Goal: Task Accomplishment & Management: Manage account settings

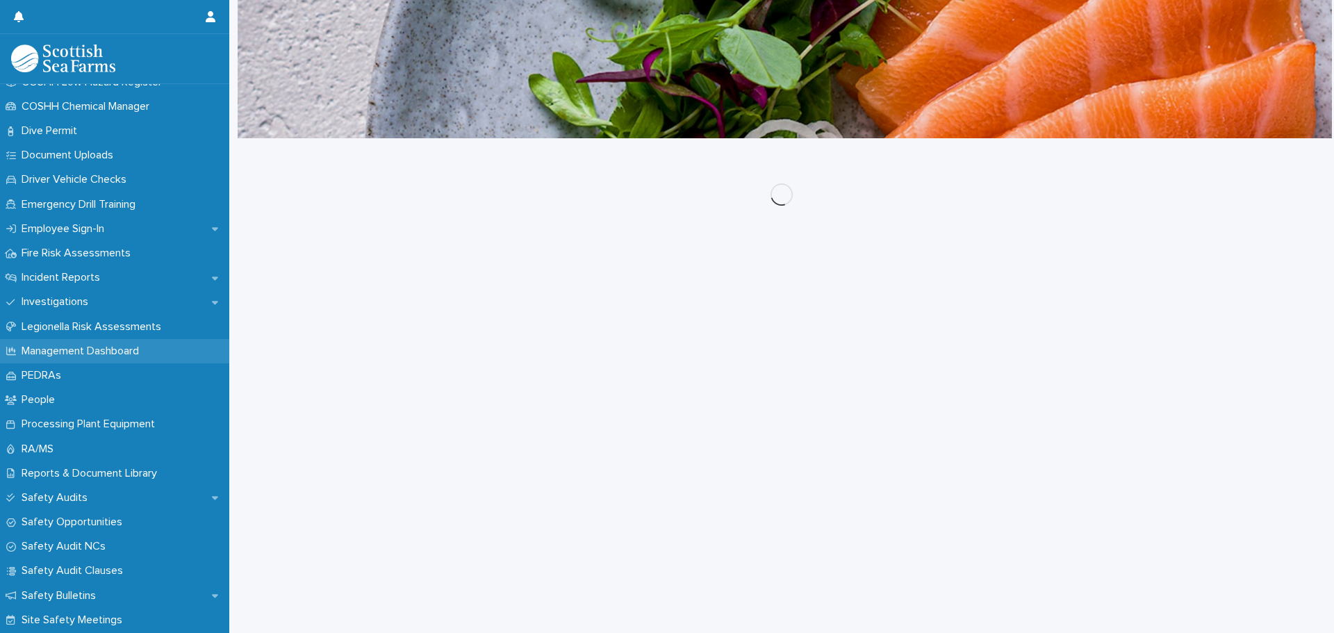
scroll to position [417, 0]
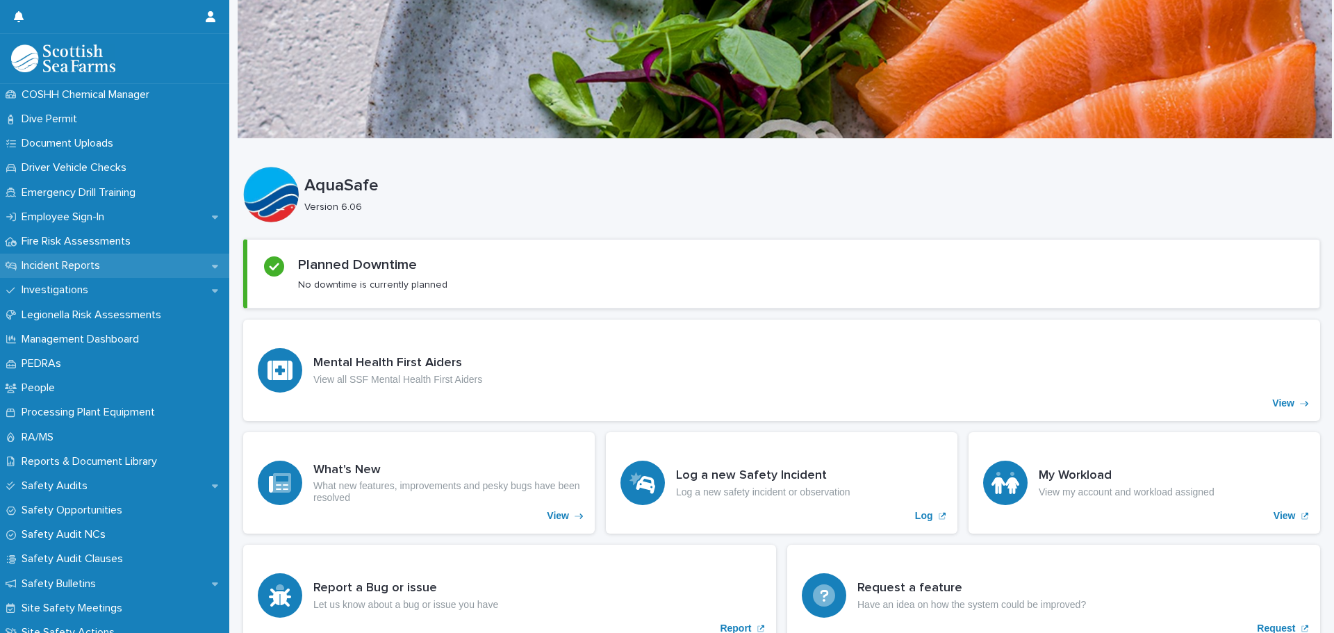
click at [42, 265] on p "Incident Reports" at bounding box center [63, 265] width 95 height 13
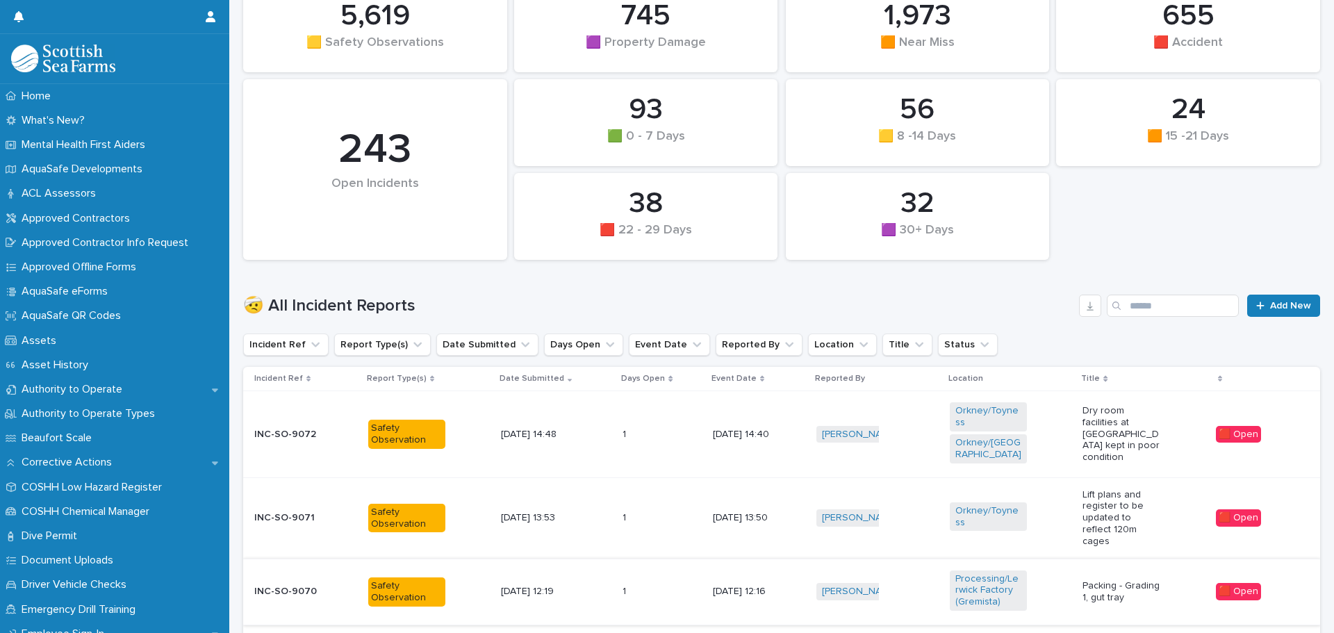
scroll to position [278, 0]
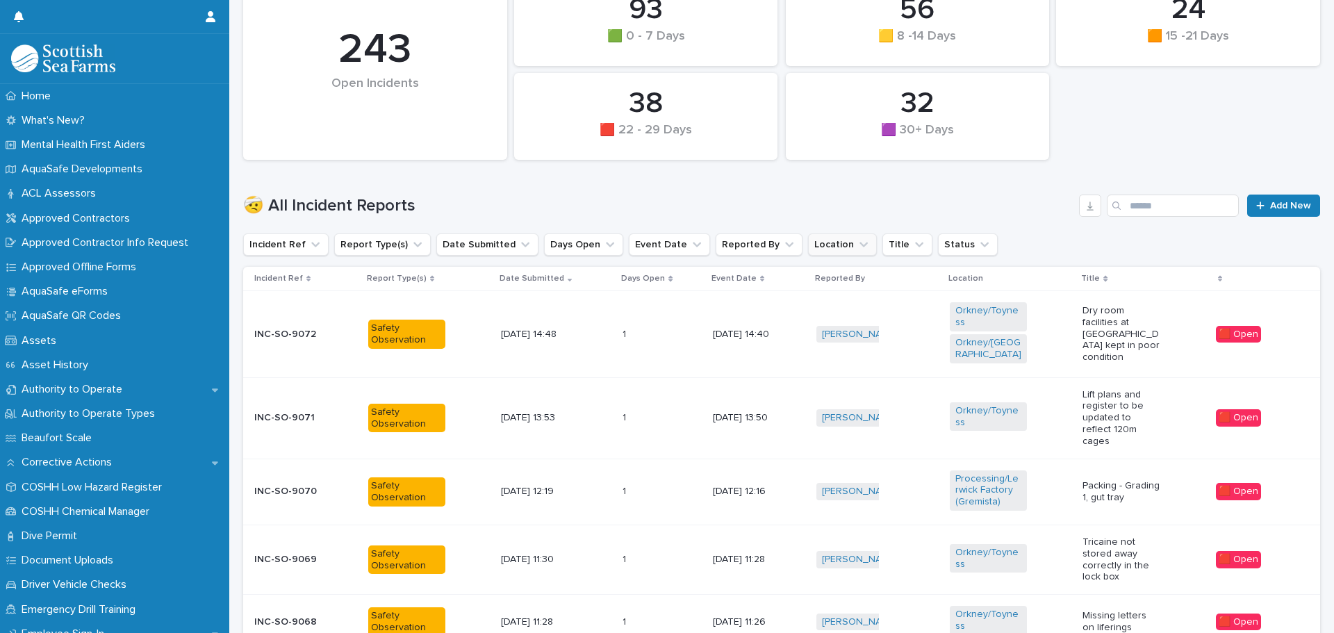
click at [808, 240] on button "Location" at bounding box center [842, 244] width 69 height 22
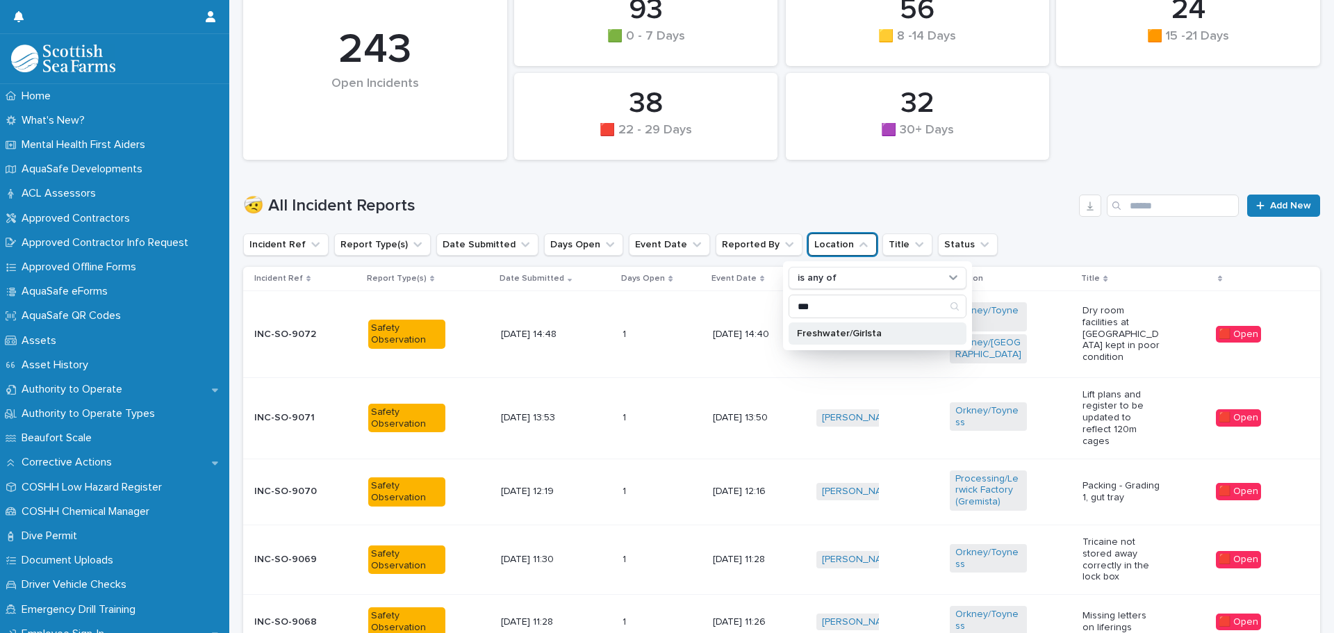
type input "***"
click at [824, 333] on p "Freshwater/Girlsta" at bounding box center [870, 334] width 147 height 10
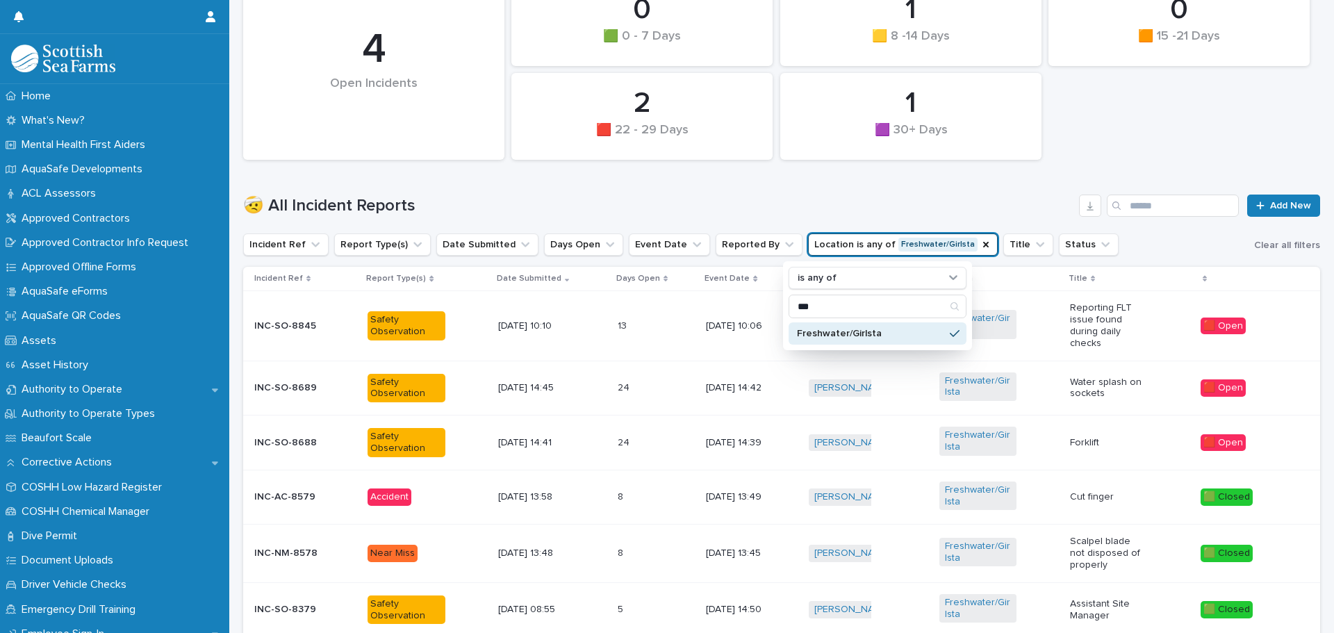
click at [1115, 132] on div "0 🟧 15 -21 Days 0 🟩 0 - 7 Days 2 🟪 Property Damage 1 🟪 30+ Days 1 🟨 8 -14 Days …" at bounding box center [781, 22] width 1090 height 288
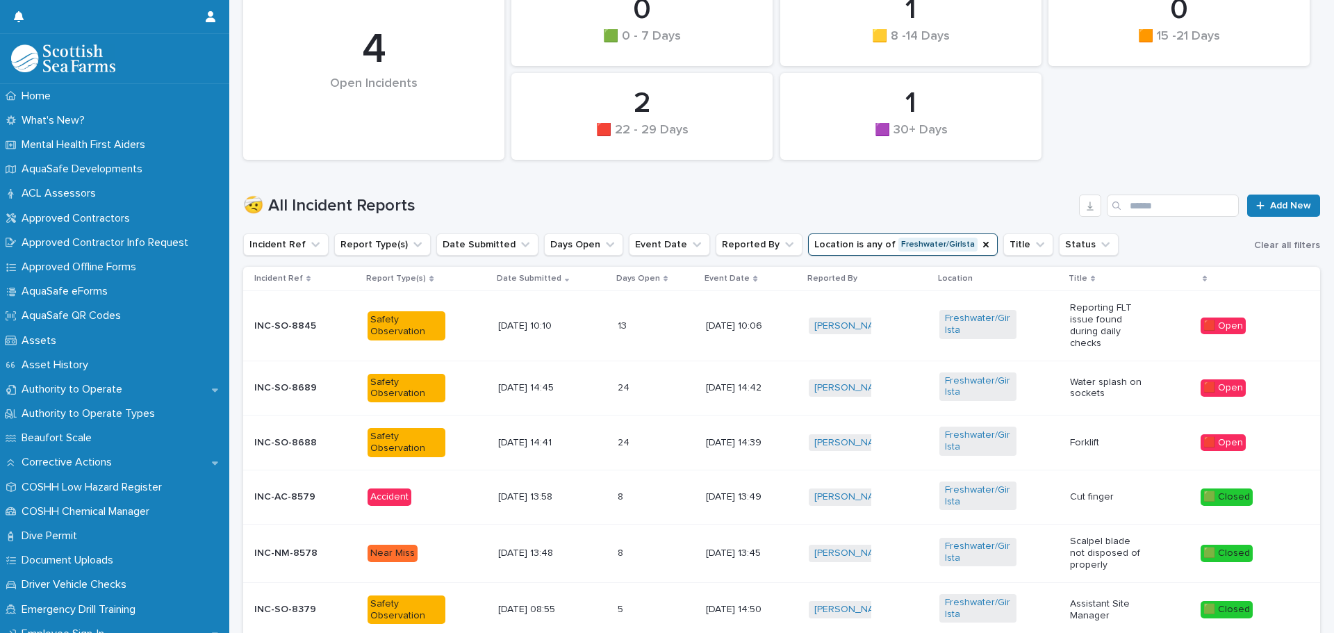
click at [412, 445] on div "Safety Observation" at bounding box center [405, 442] width 77 height 29
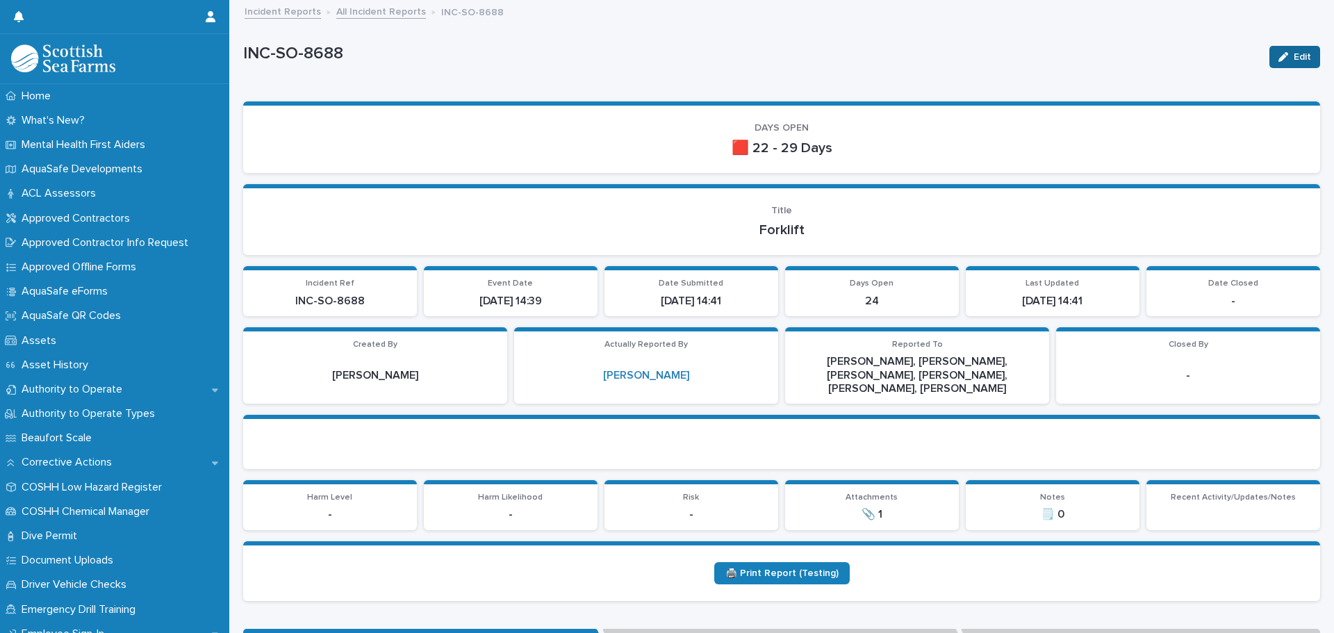
click at [1279, 58] on div "button" at bounding box center [1285, 57] width 15 height 10
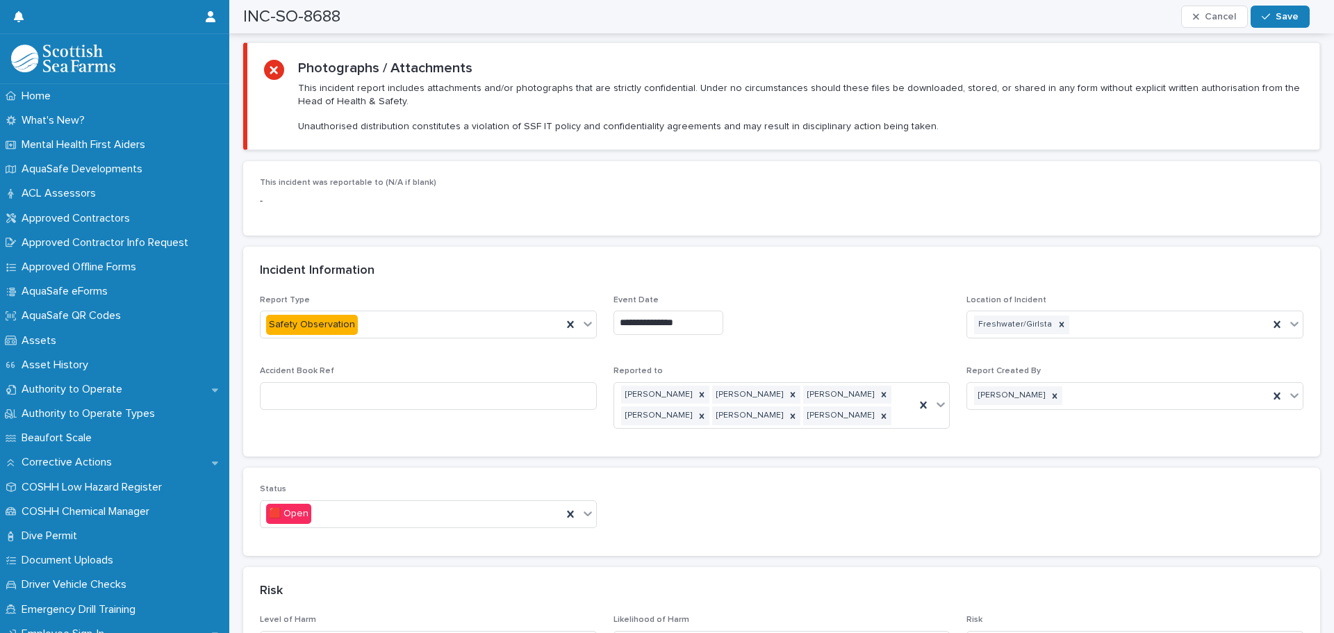
scroll to position [625, 0]
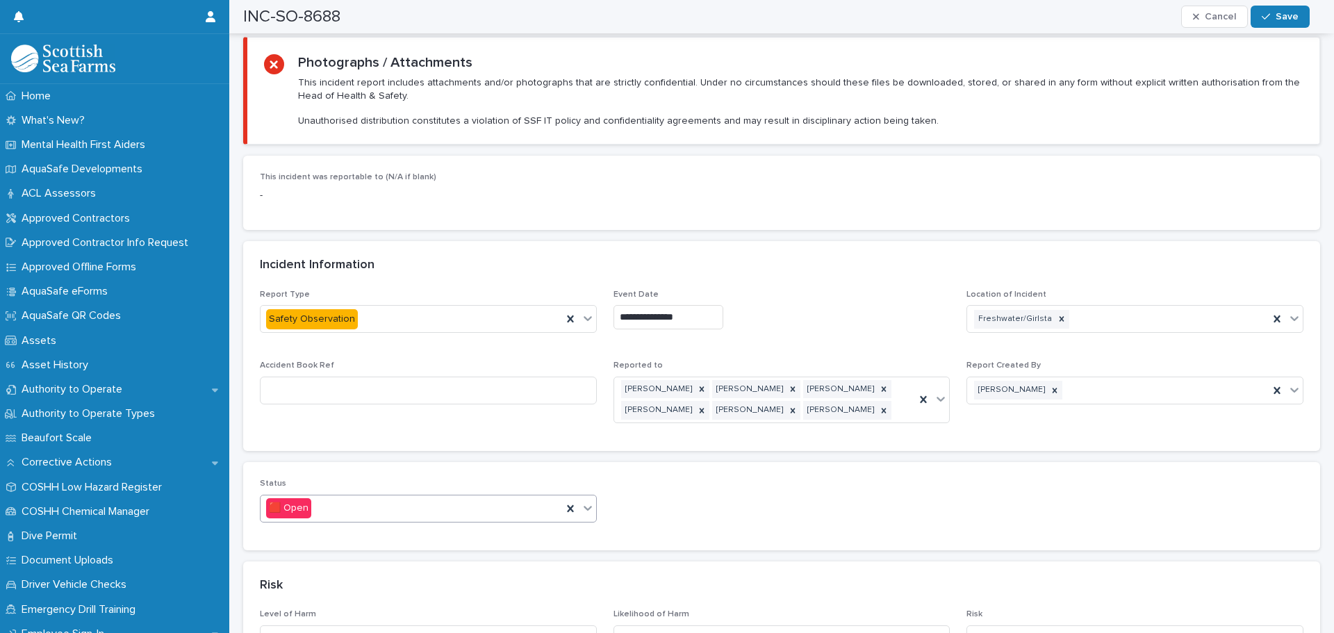
click at [488, 497] on div "🟥 Open" at bounding box center [410, 508] width 301 height 23
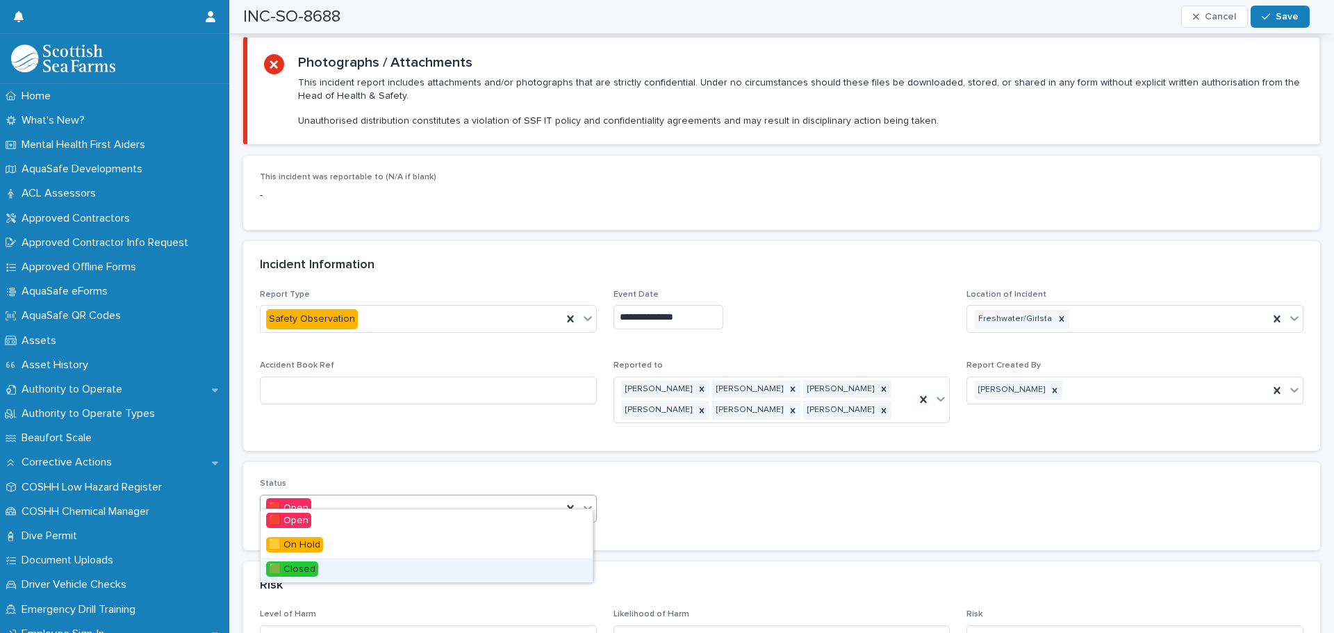
click at [301, 565] on span "🟩 Closed" at bounding box center [292, 568] width 52 height 15
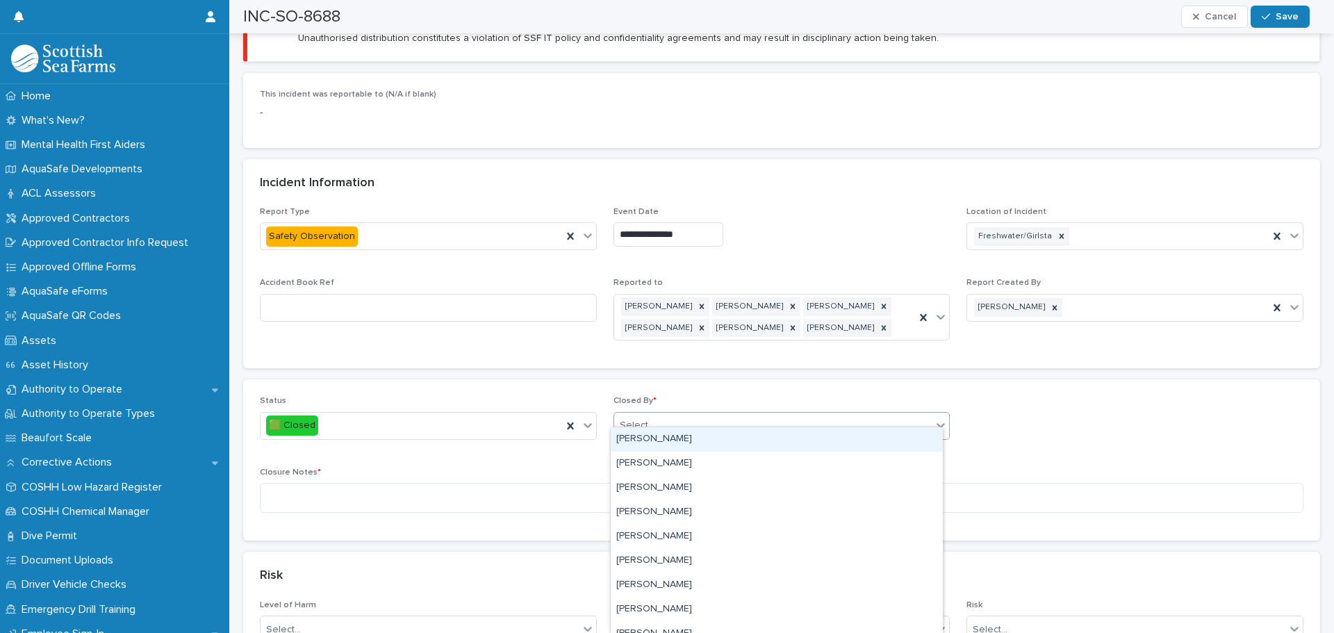
click at [704, 414] on div "Select..." at bounding box center [773, 425] width 318 height 23
type input "***"
click at [652, 435] on div "[PERSON_NAME]" at bounding box center [777, 439] width 332 height 24
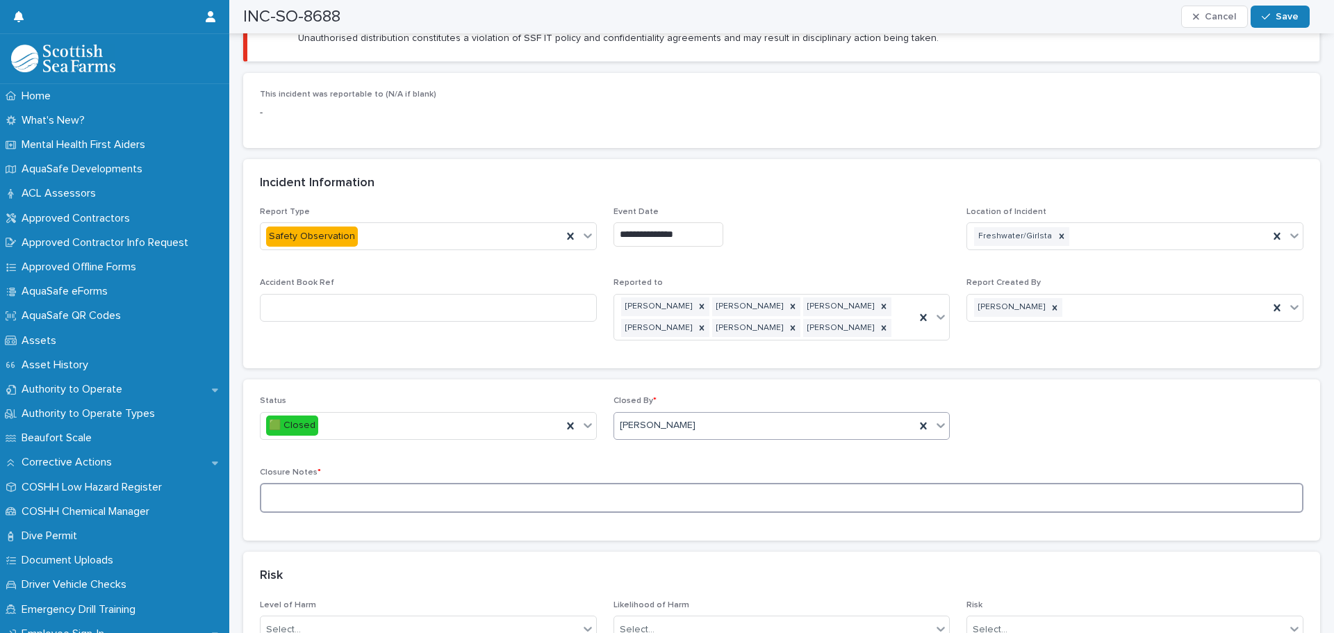
click at [470, 483] on textarea at bounding box center [781, 498] width 1043 height 30
type textarea "**********"
click at [1268, 9] on button "Save" at bounding box center [1279, 17] width 59 height 22
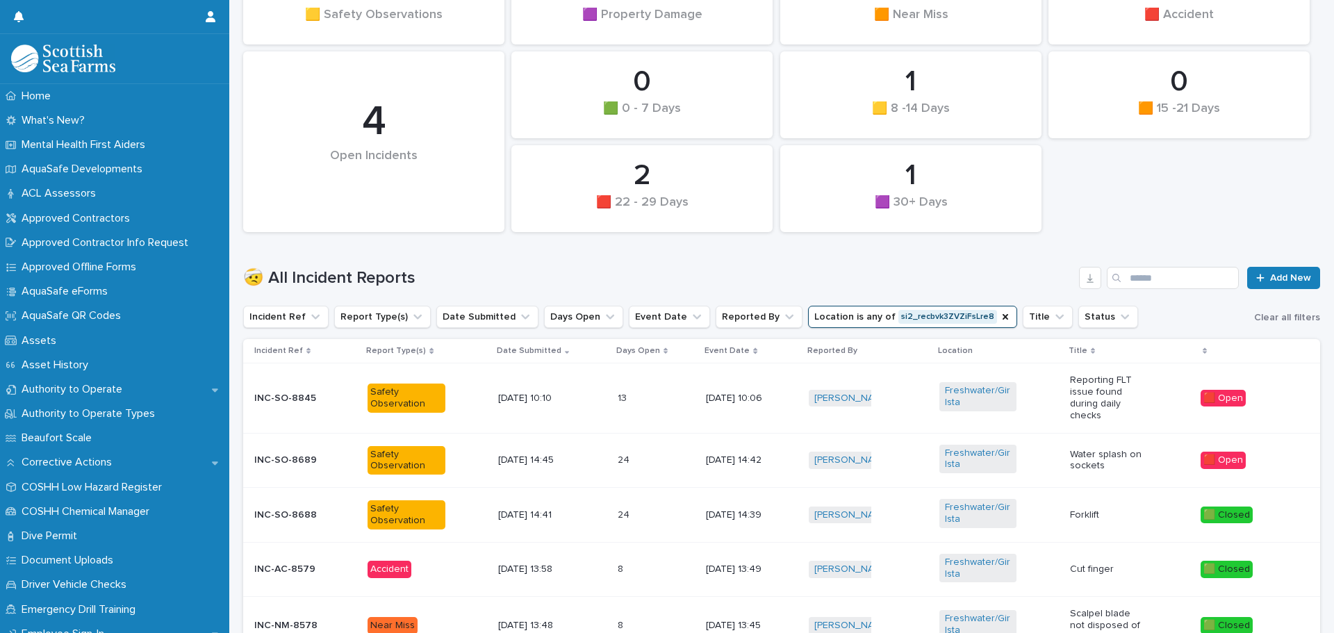
scroll to position [219, 0]
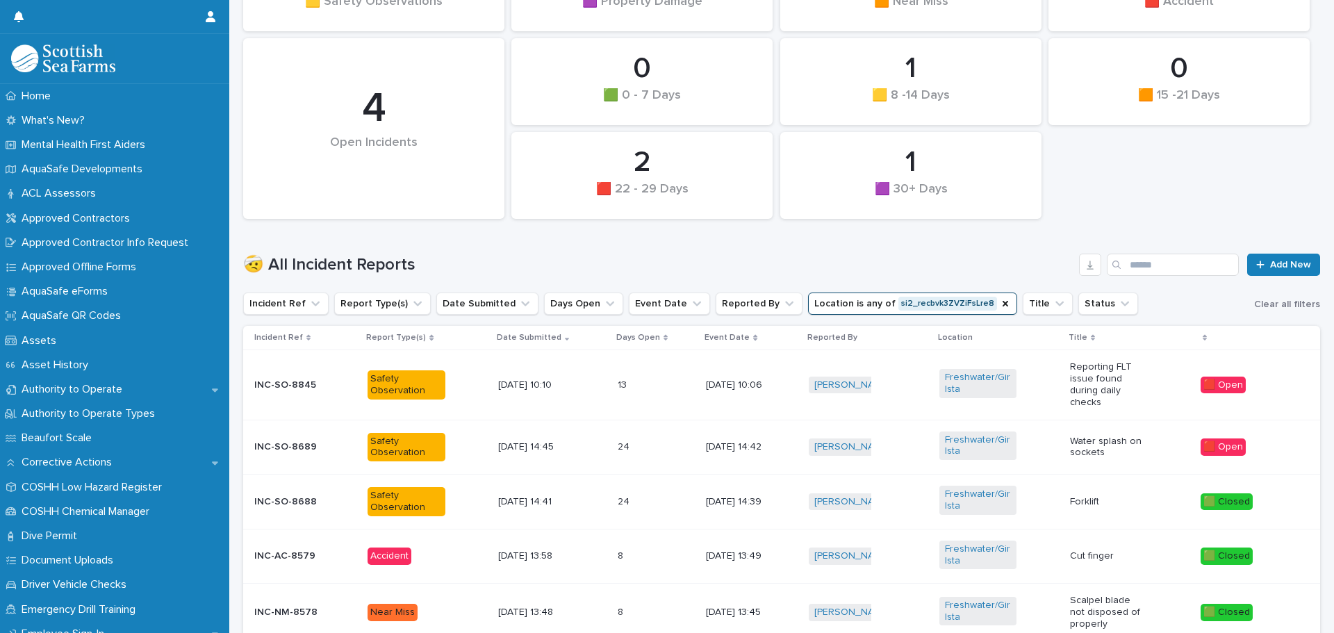
click at [1098, 434] on div "Water splash on sockets" at bounding box center [1108, 446] width 77 height 26
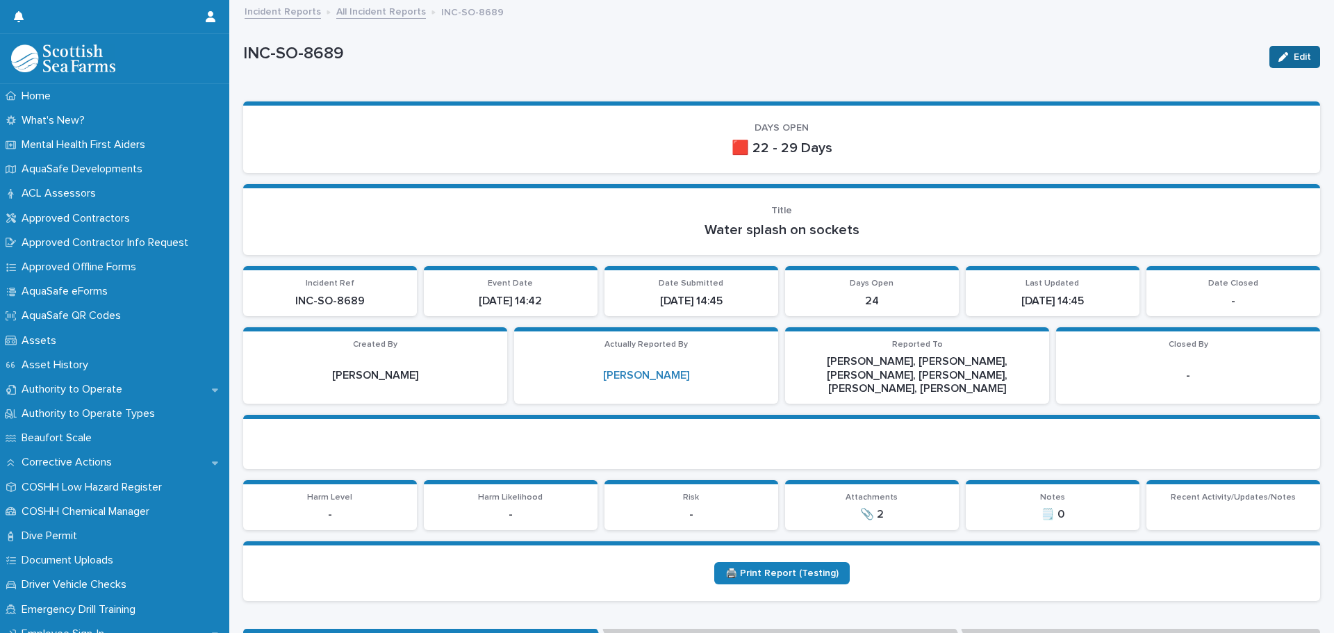
click at [1270, 51] on button "Edit" at bounding box center [1294, 57] width 51 height 22
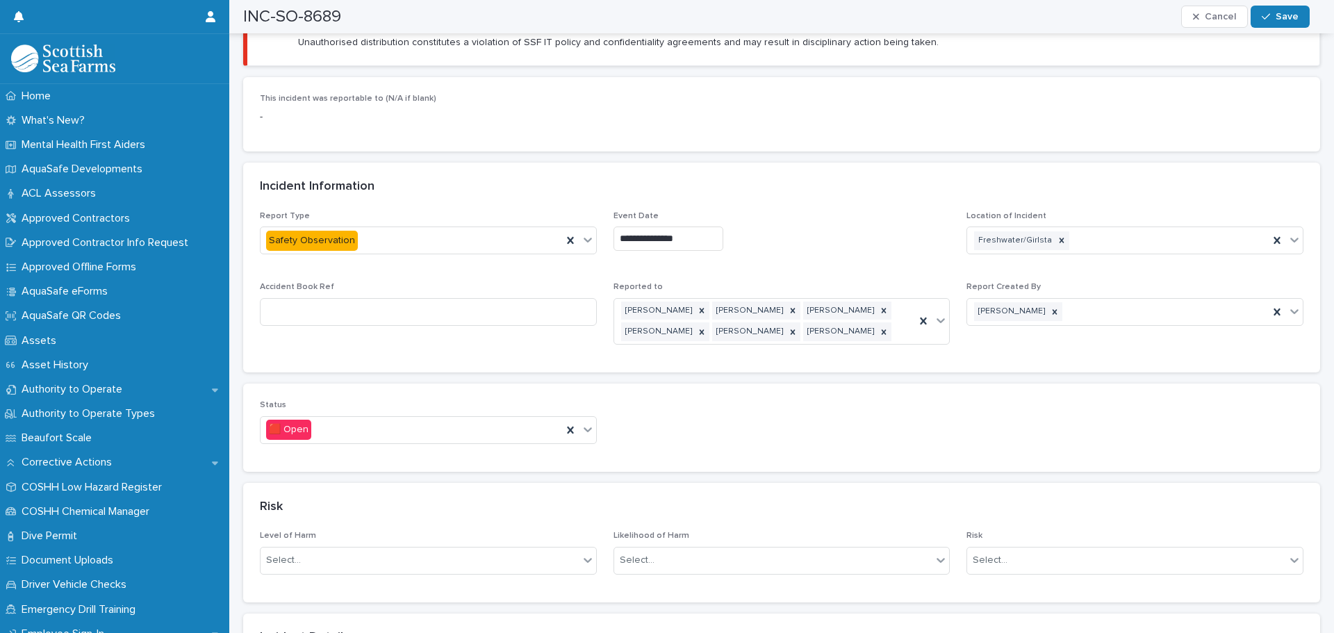
scroll to position [695, 0]
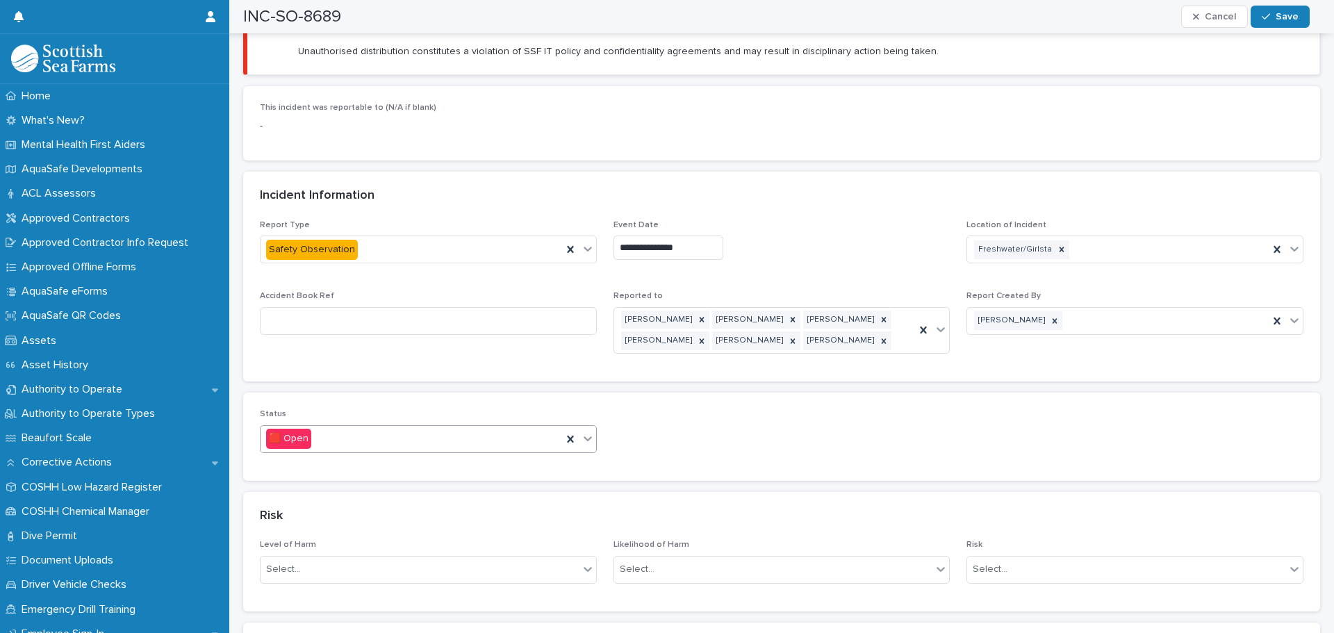
click at [413, 427] on div "🟥 Open" at bounding box center [410, 438] width 301 height 23
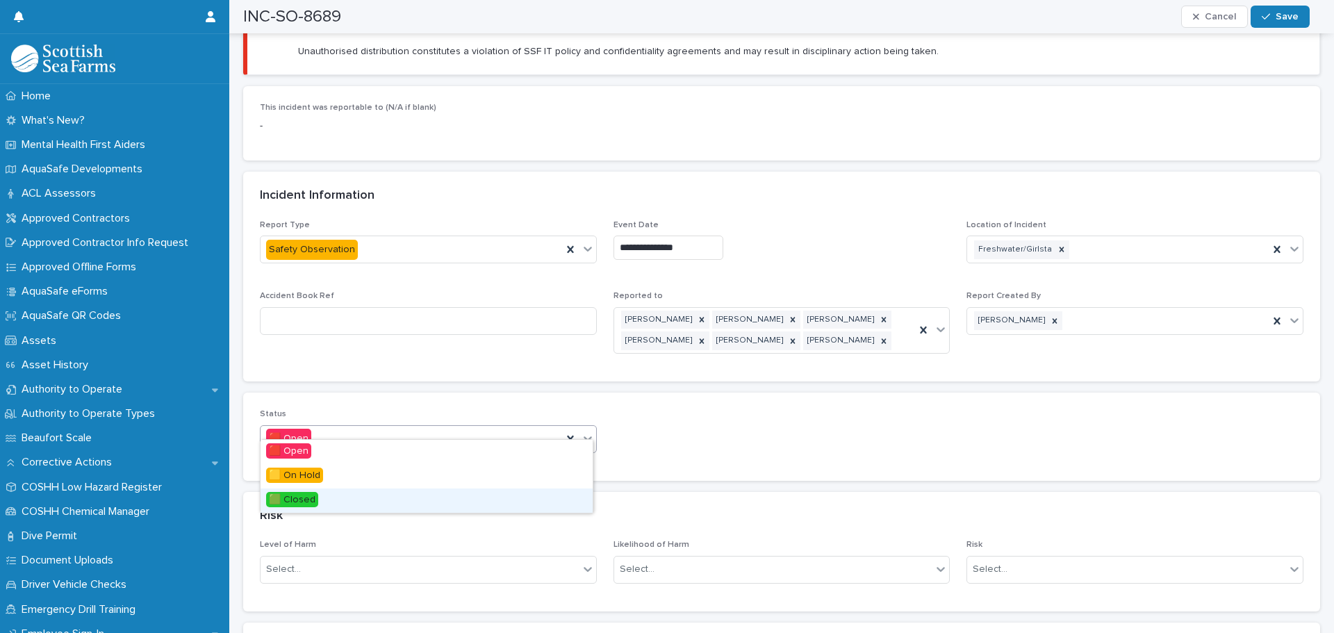
drag, startPoint x: 335, startPoint y: 463, endPoint x: 280, endPoint y: 495, distance: 63.8
click at [280, 495] on span "🟩 Closed" at bounding box center [292, 499] width 52 height 15
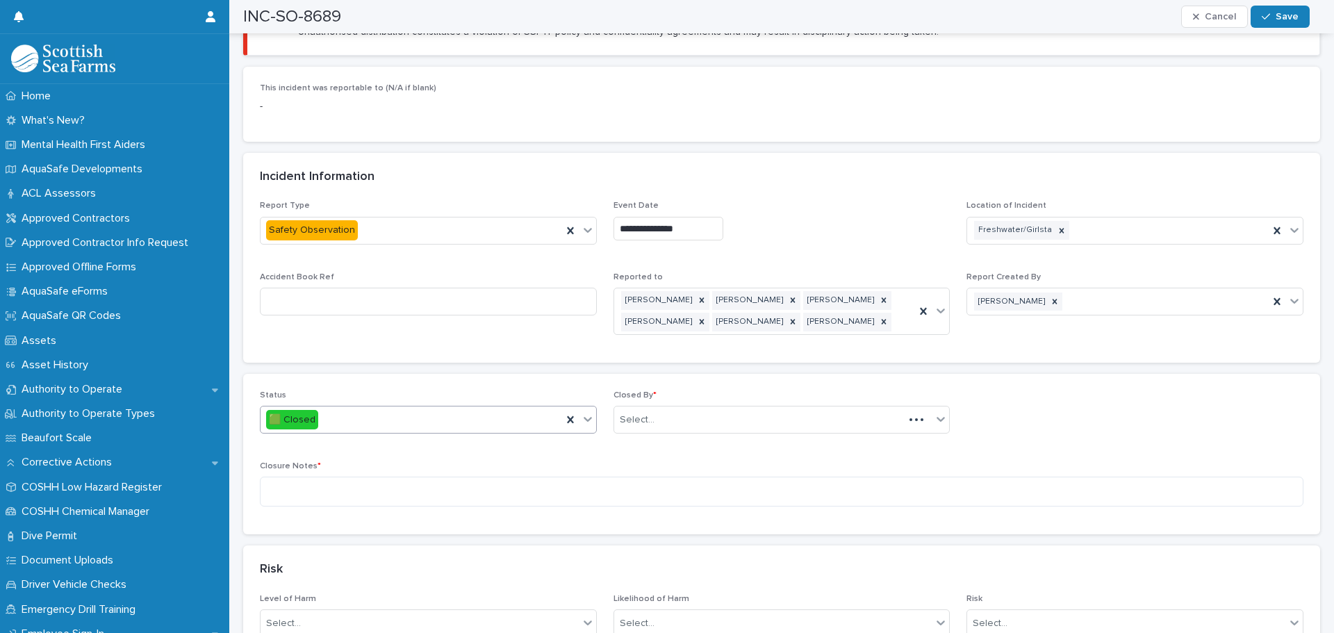
click at [811, 418] on div "Status option 🟩 Closed, selected. 0 results available. Select is focused ,type …" at bounding box center [781, 454] width 1043 height 128
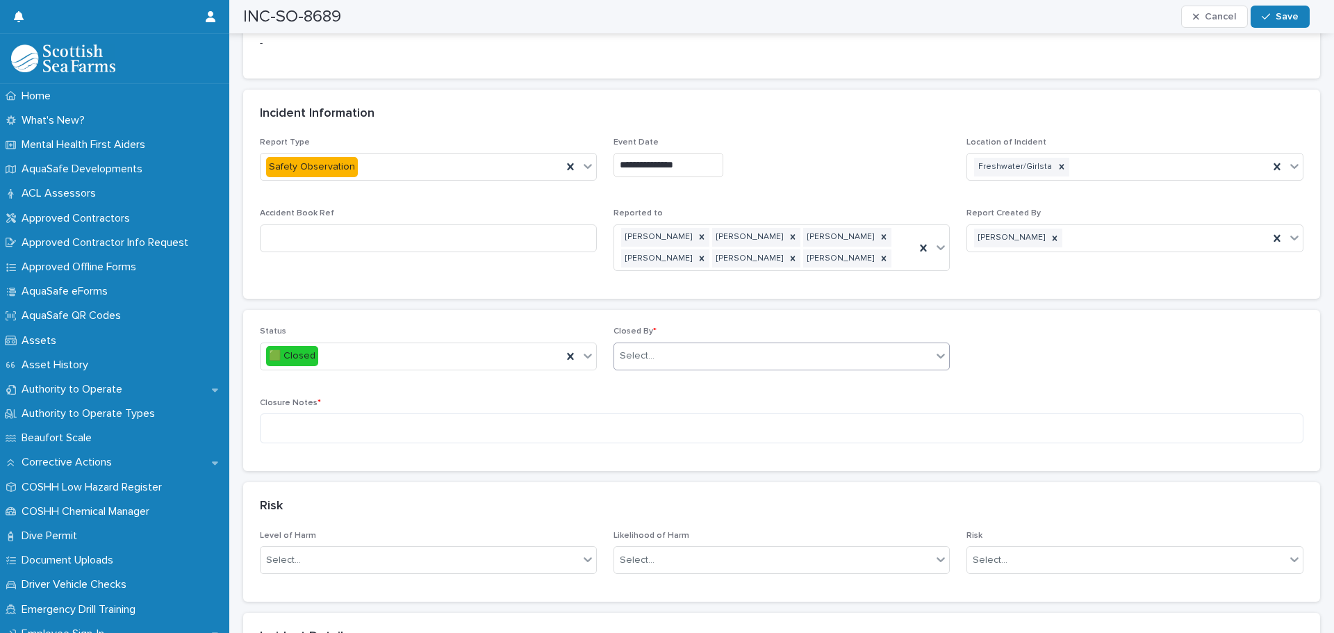
click at [752, 345] on div "Select..." at bounding box center [773, 356] width 318 height 23
type input "****"
click at [698, 372] on div "[PERSON_NAME]" at bounding box center [777, 370] width 332 height 24
click at [379, 417] on textarea at bounding box center [781, 428] width 1043 height 30
type textarea "**********"
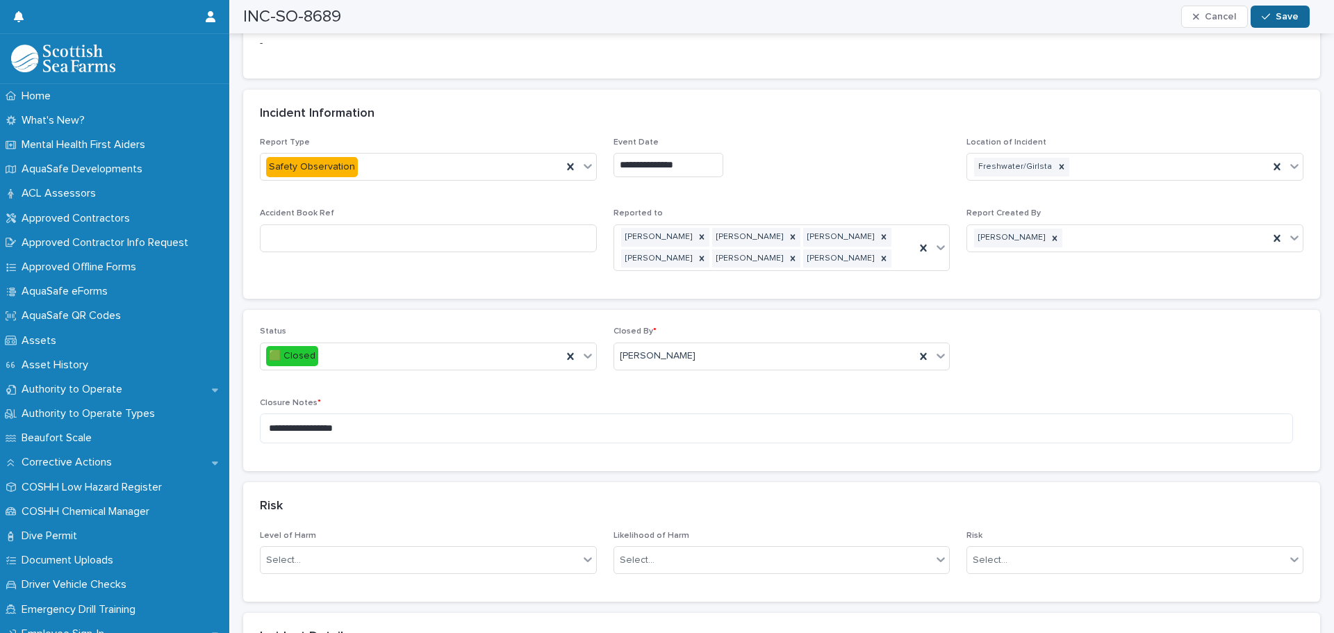
click at [1286, 17] on span "Save" at bounding box center [1286, 17] width 23 height 10
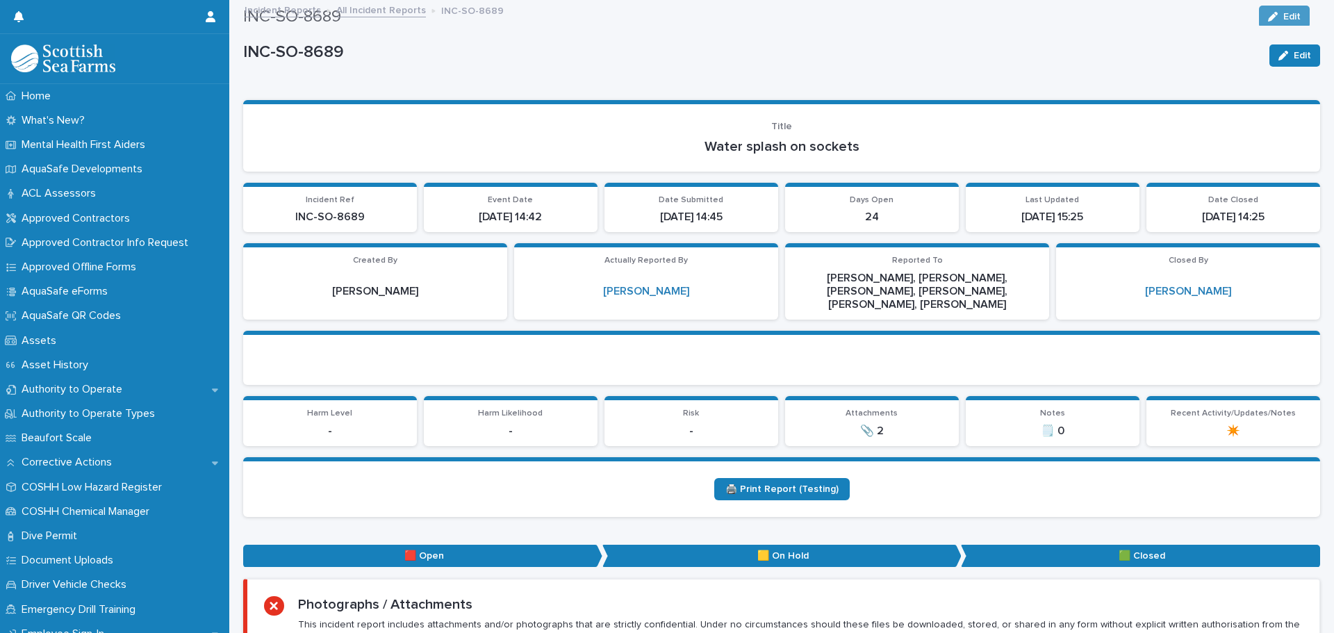
scroll to position [0, 0]
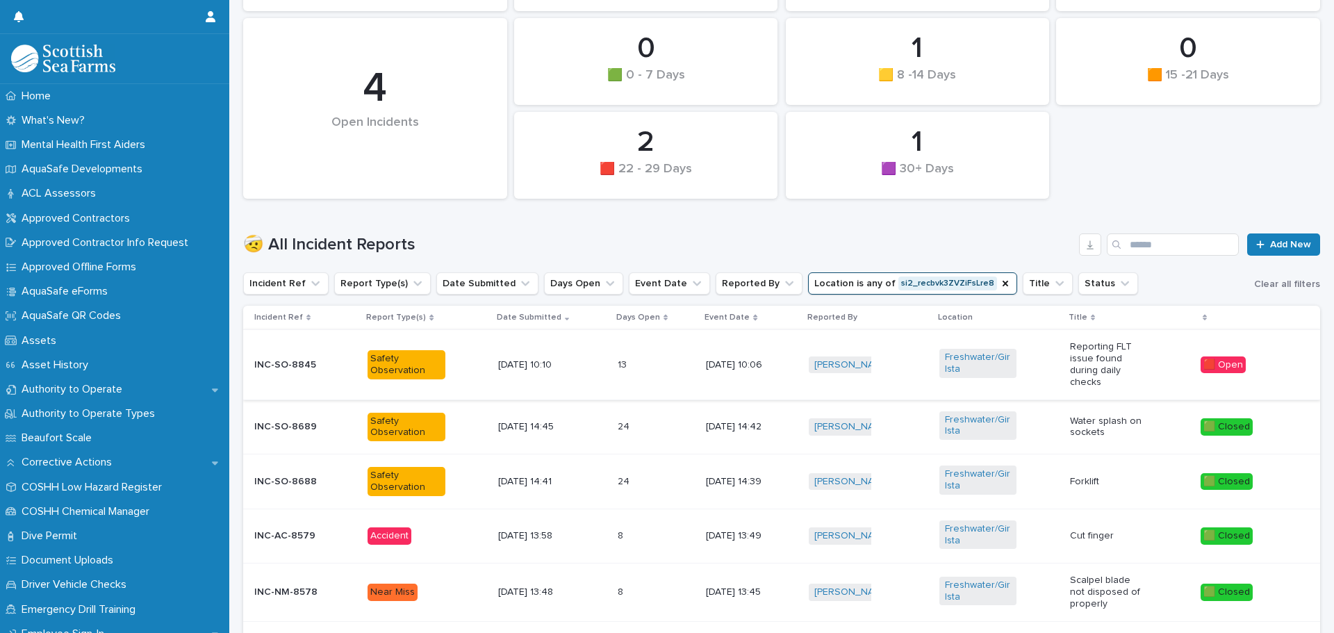
scroll to position [278, 0]
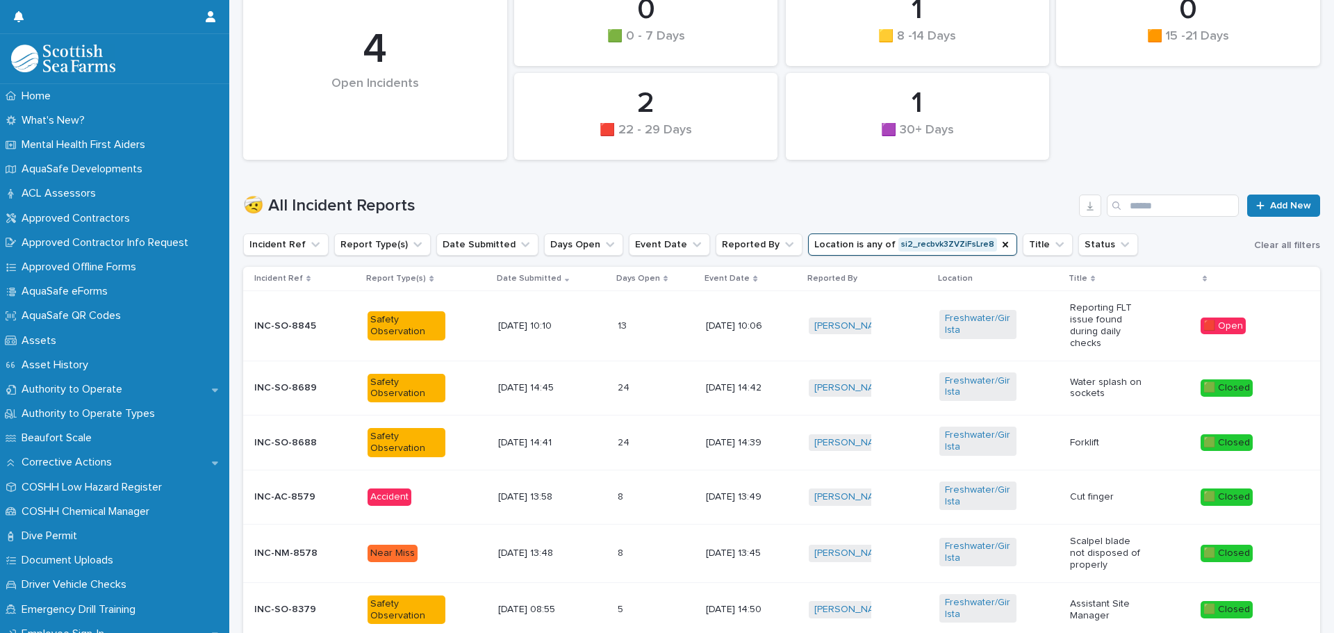
click at [498, 319] on div "[DATE] 10:10" at bounding box center [536, 324] width 77 height 15
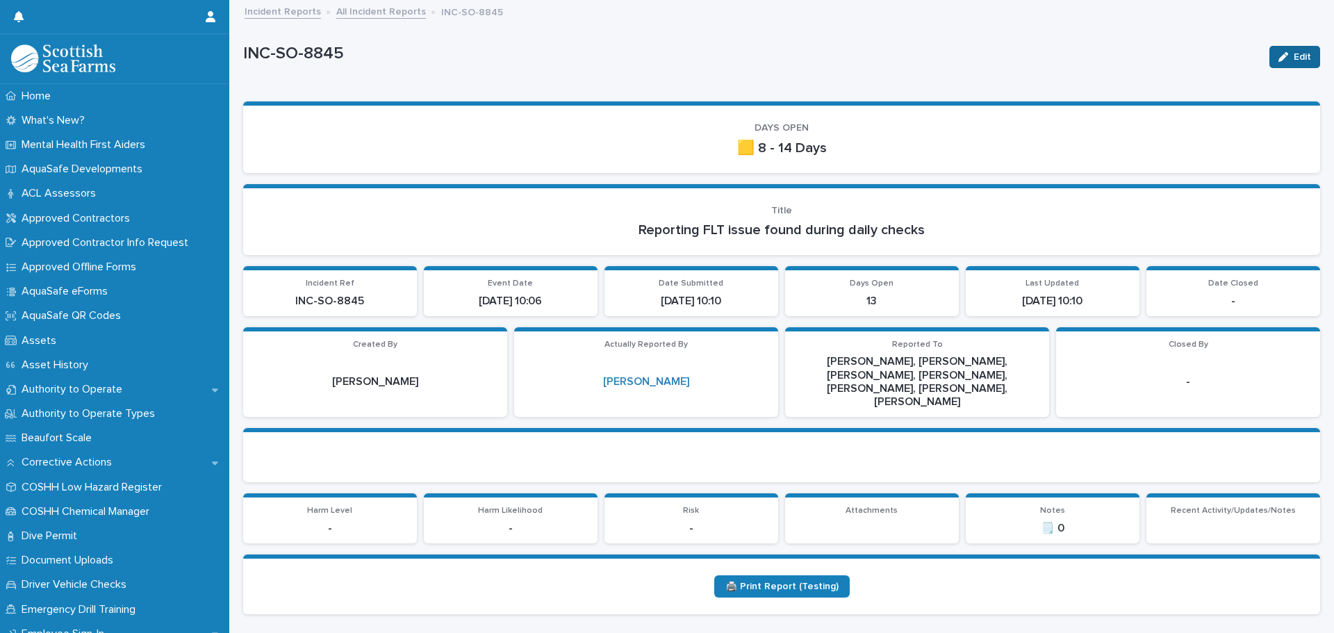
click at [1272, 51] on button "Edit" at bounding box center [1294, 57] width 51 height 22
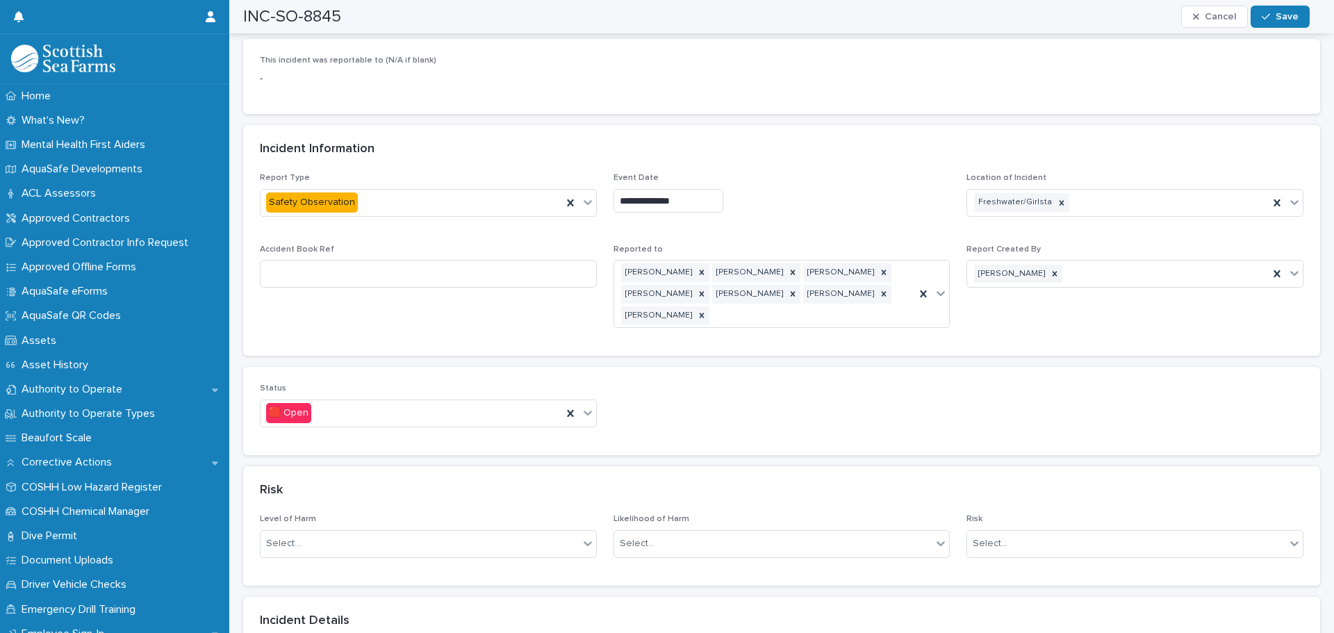
scroll to position [625, 0]
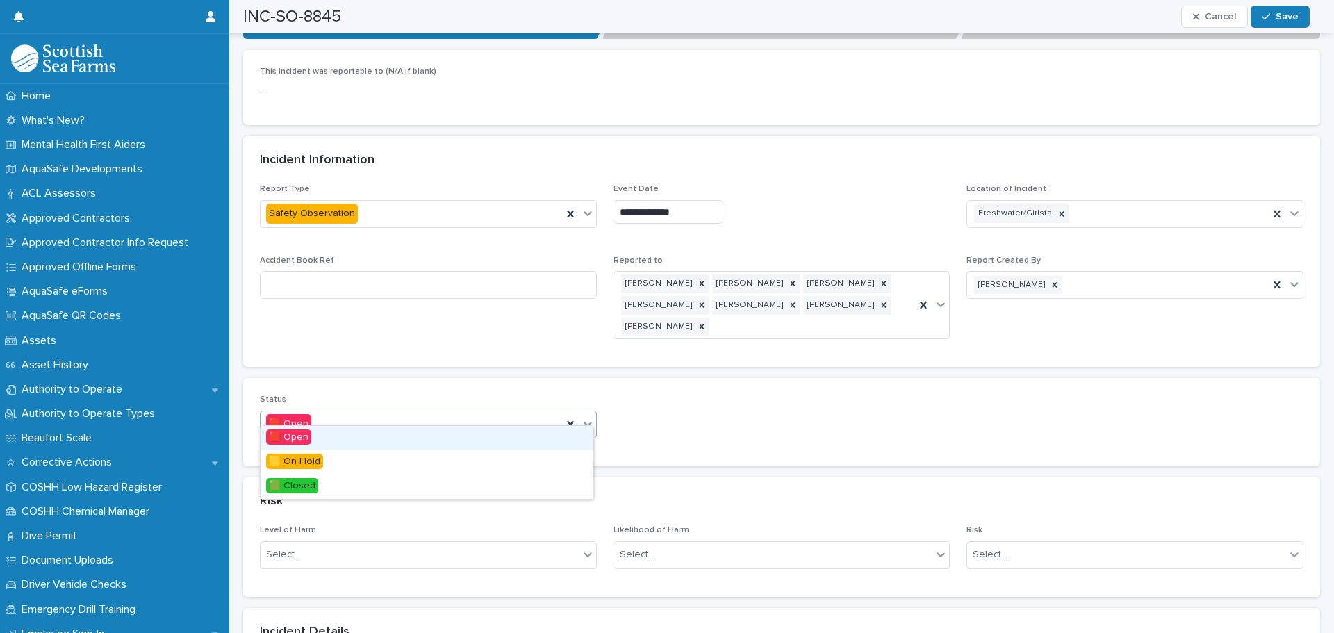
click at [514, 413] on div "🟥 Open" at bounding box center [410, 424] width 301 height 23
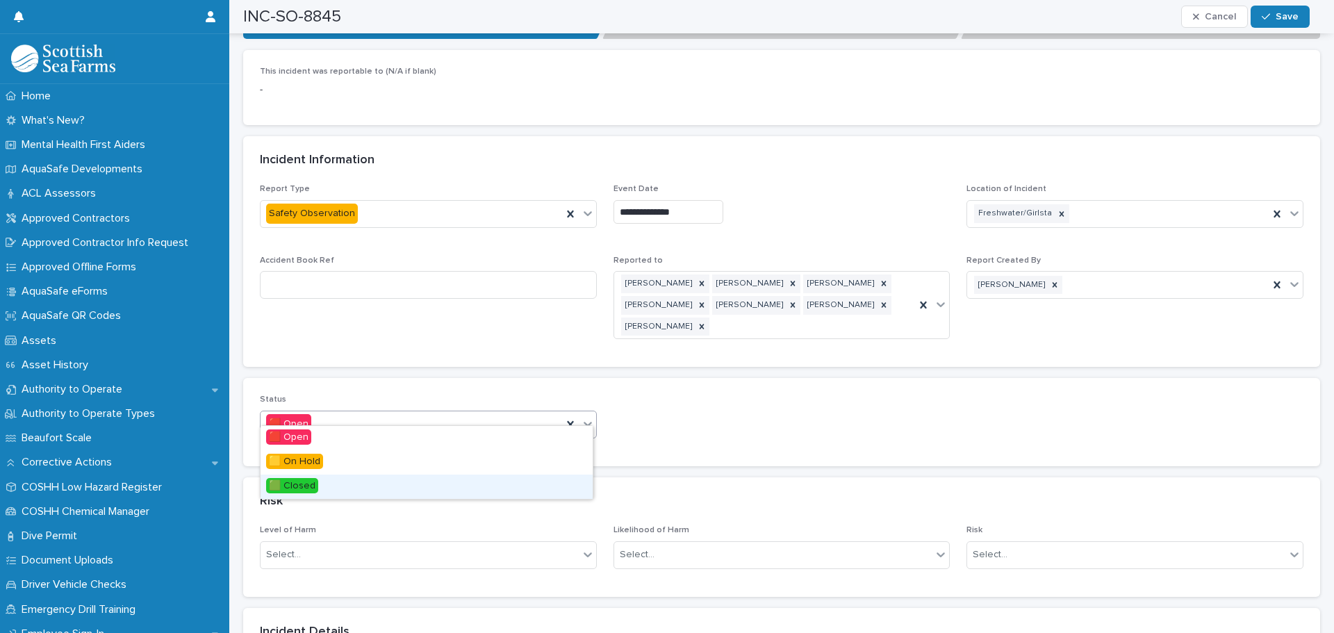
click at [288, 486] on span "🟩 Closed" at bounding box center [292, 485] width 52 height 15
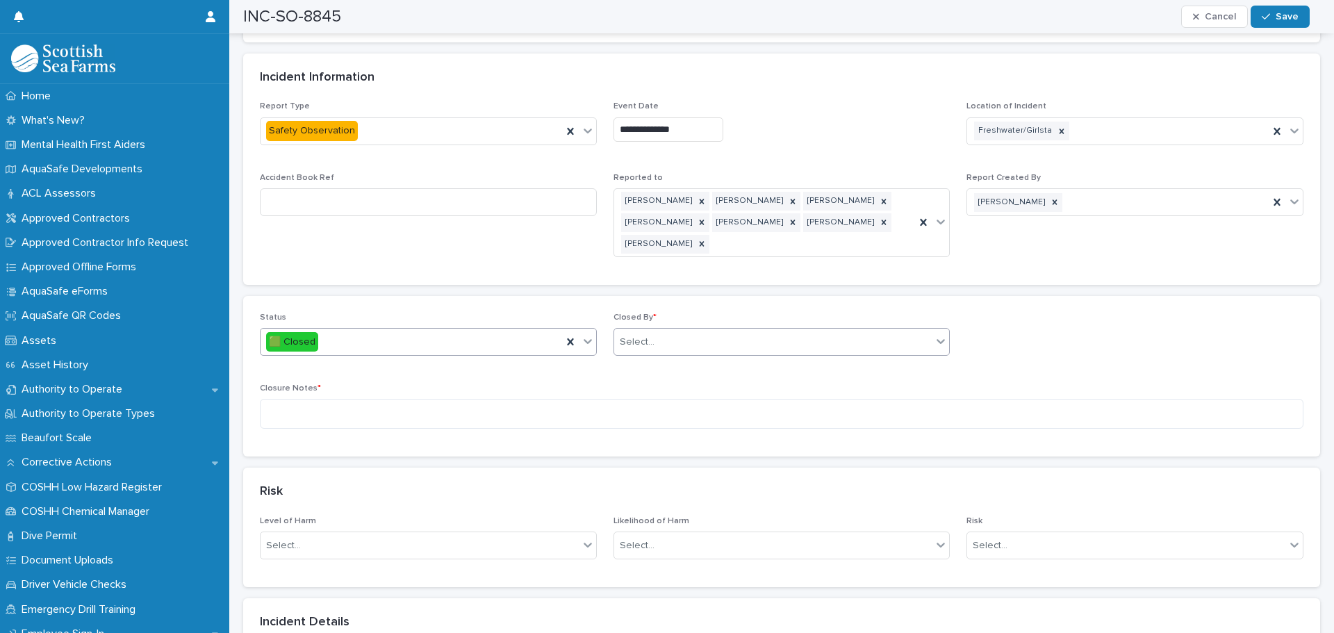
click at [673, 331] on div "Select..." at bounding box center [773, 342] width 318 height 23
type input "****"
click at [635, 354] on div "[PERSON_NAME]" at bounding box center [777, 355] width 332 height 24
click at [322, 399] on textarea at bounding box center [781, 414] width 1043 height 30
type textarea "**********"
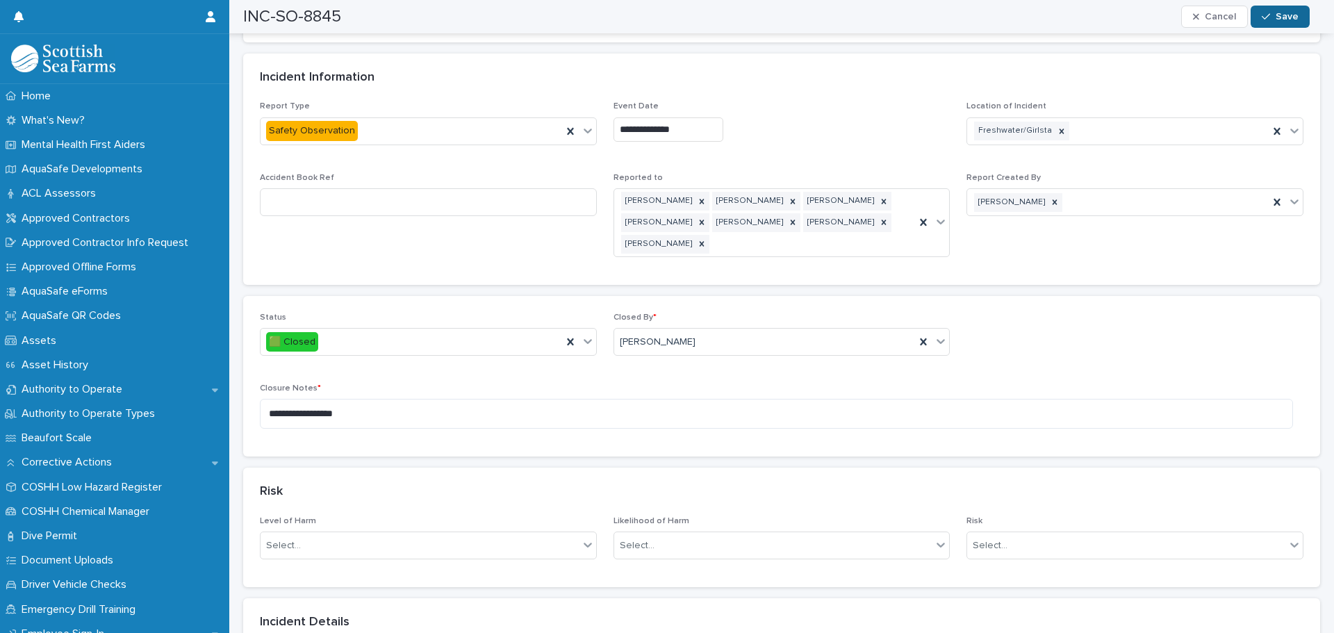
click at [1267, 13] on icon "button" at bounding box center [1265, 17] width 8 height 10
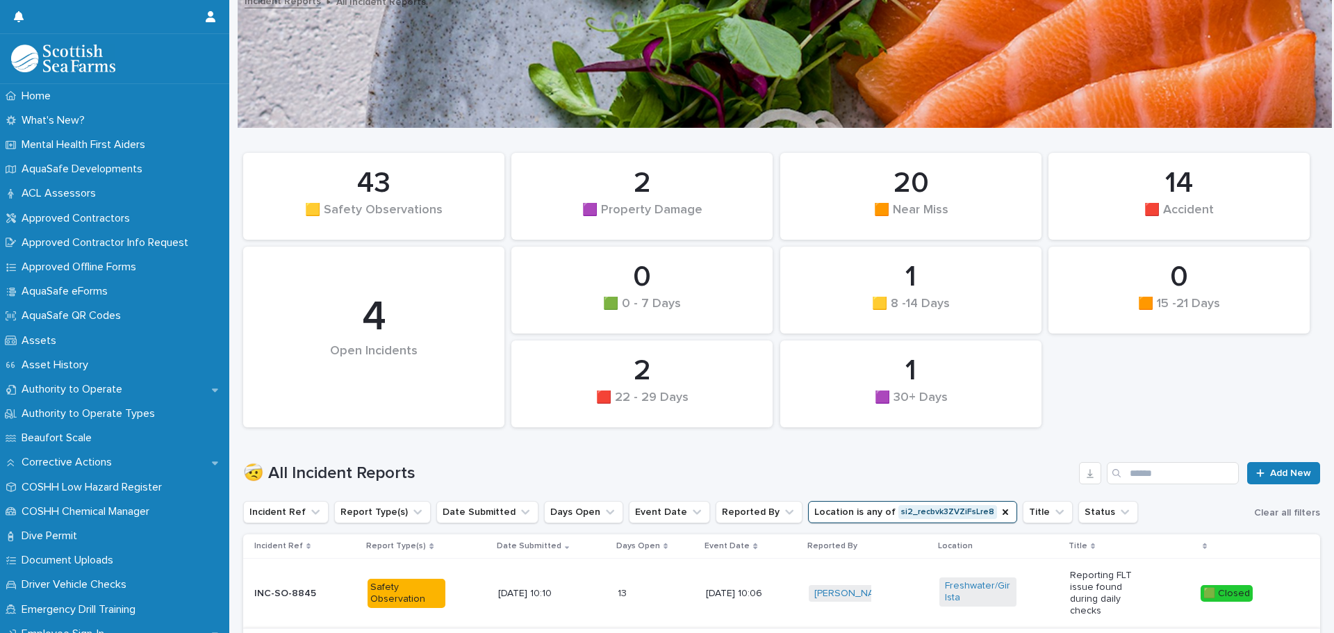
scroll to position [427, 0]
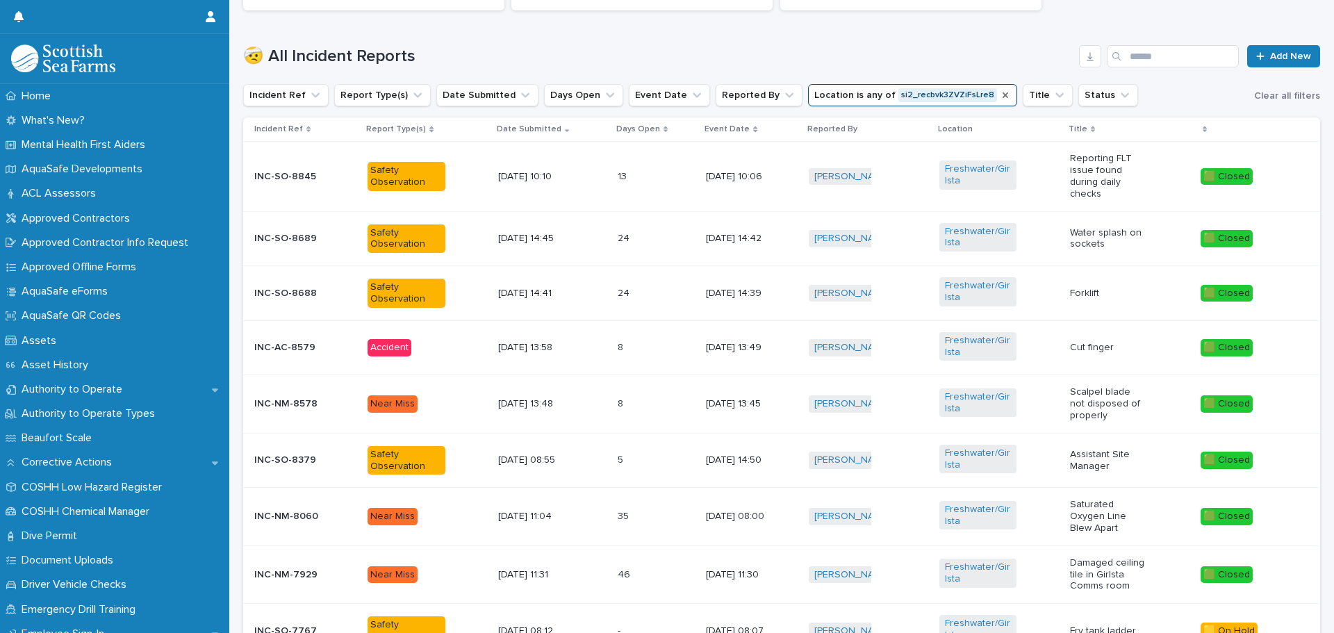
click at [999, 95] on icon "Location" at bounding box center [1004, 95] width 11 height 11
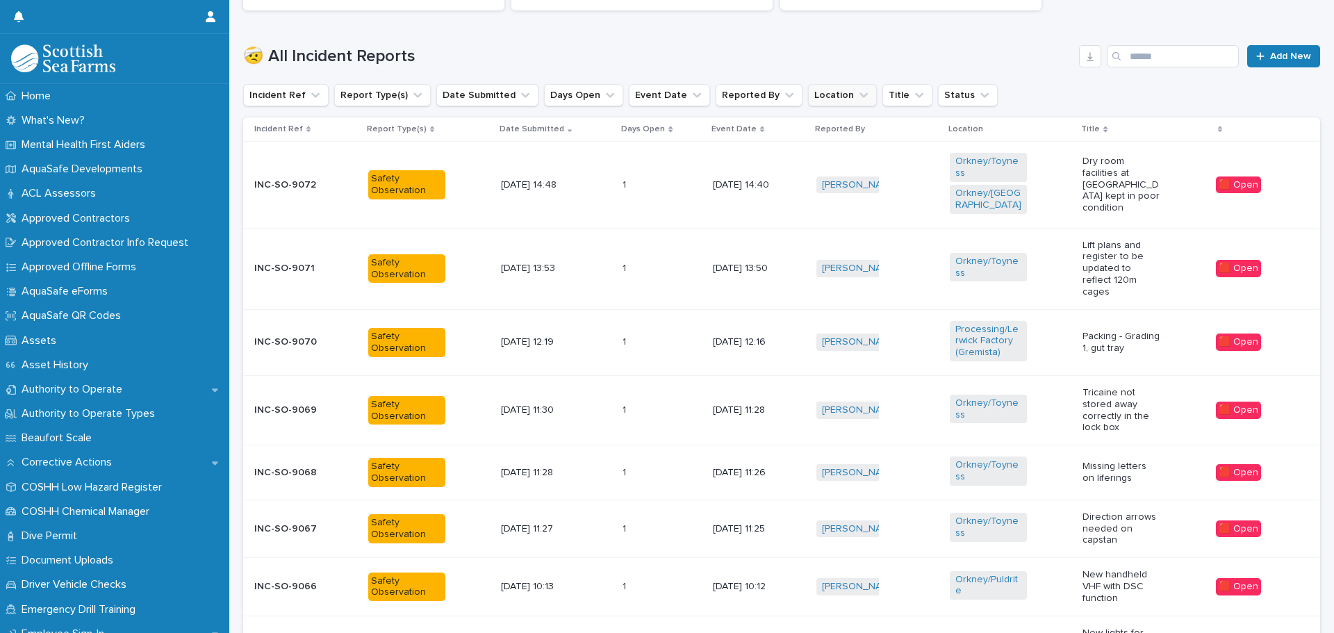
scroll to position [461, 0]
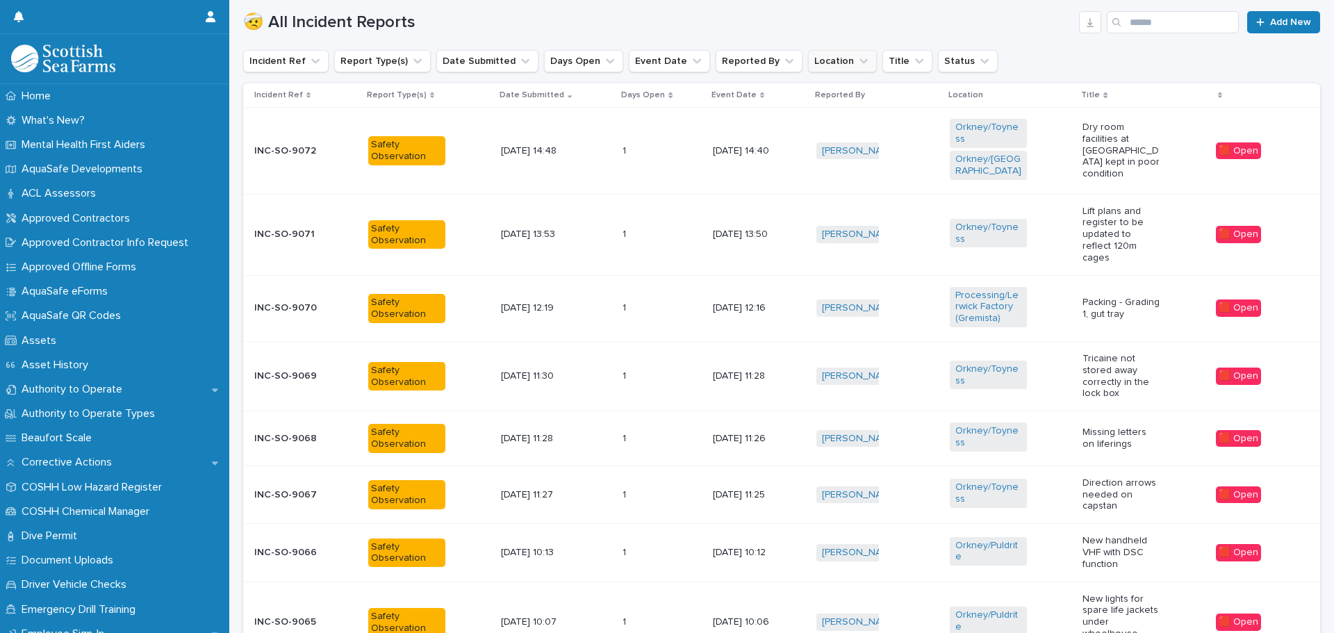
click at [809, 61] on button "Location" at bounding box center [842, 61] width 69 height 22
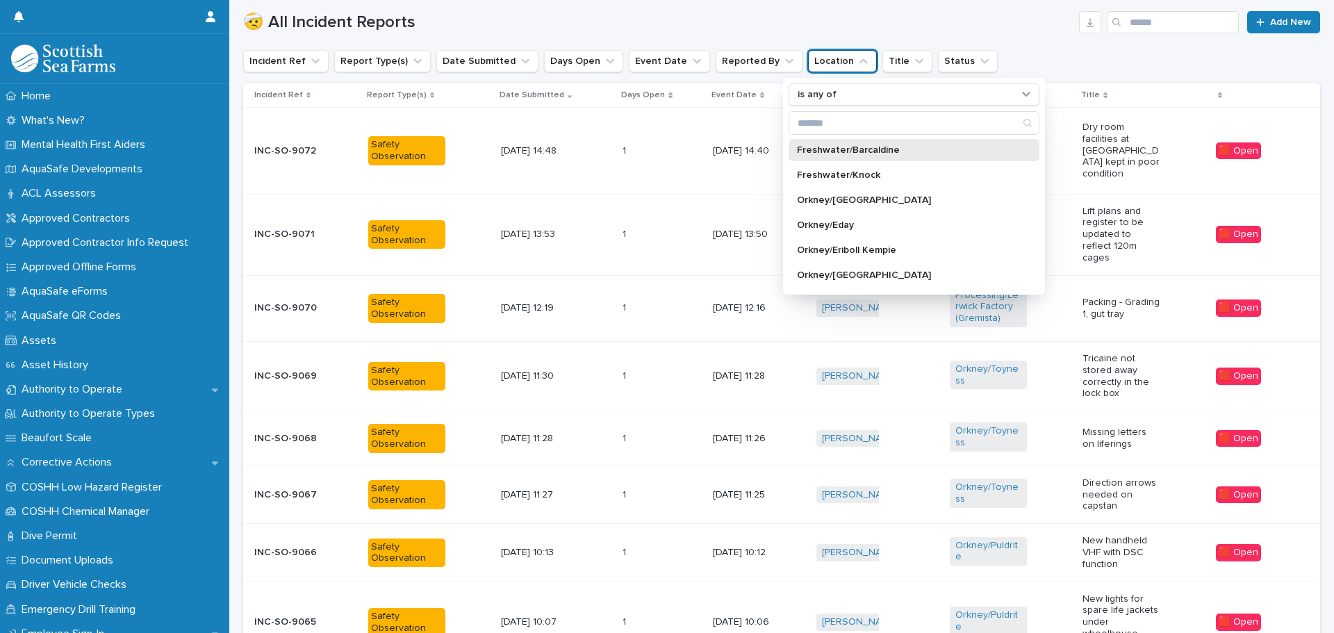
click at [840, 150] on p "Freshwater/Barcaldine" at bounding box center [907, 150] width 220 height 10
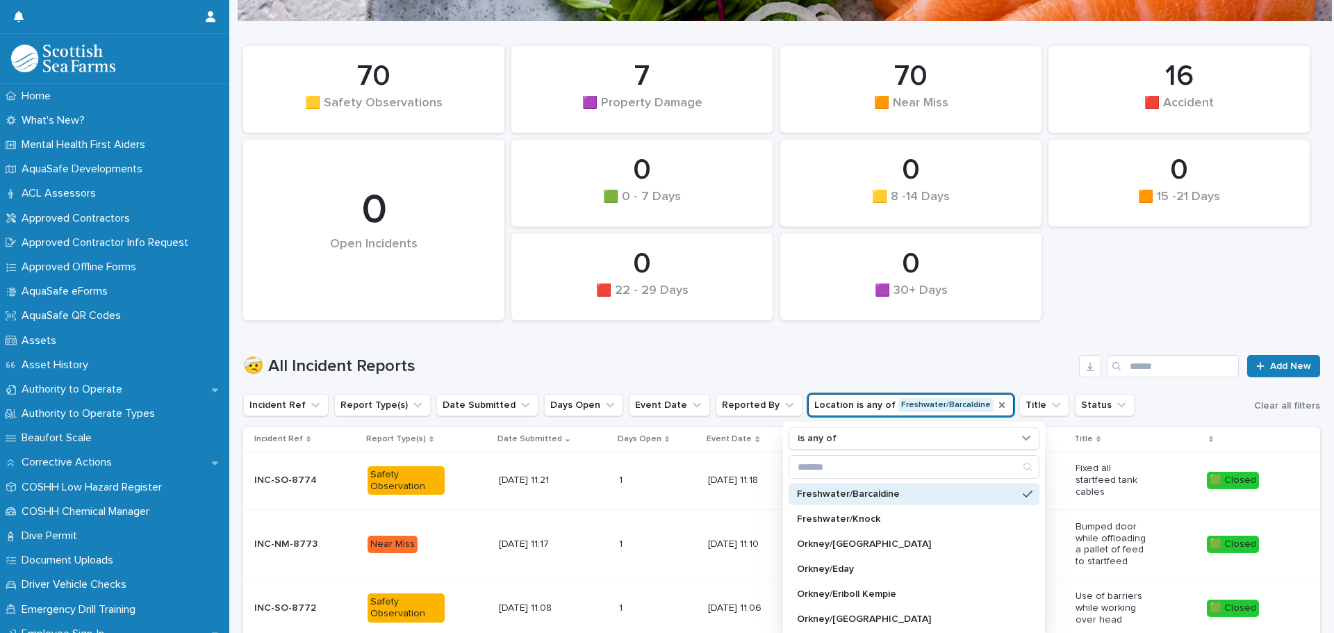
scroll to position [322, 0]
